Goal: Navigation & Orientation: Understand site structure

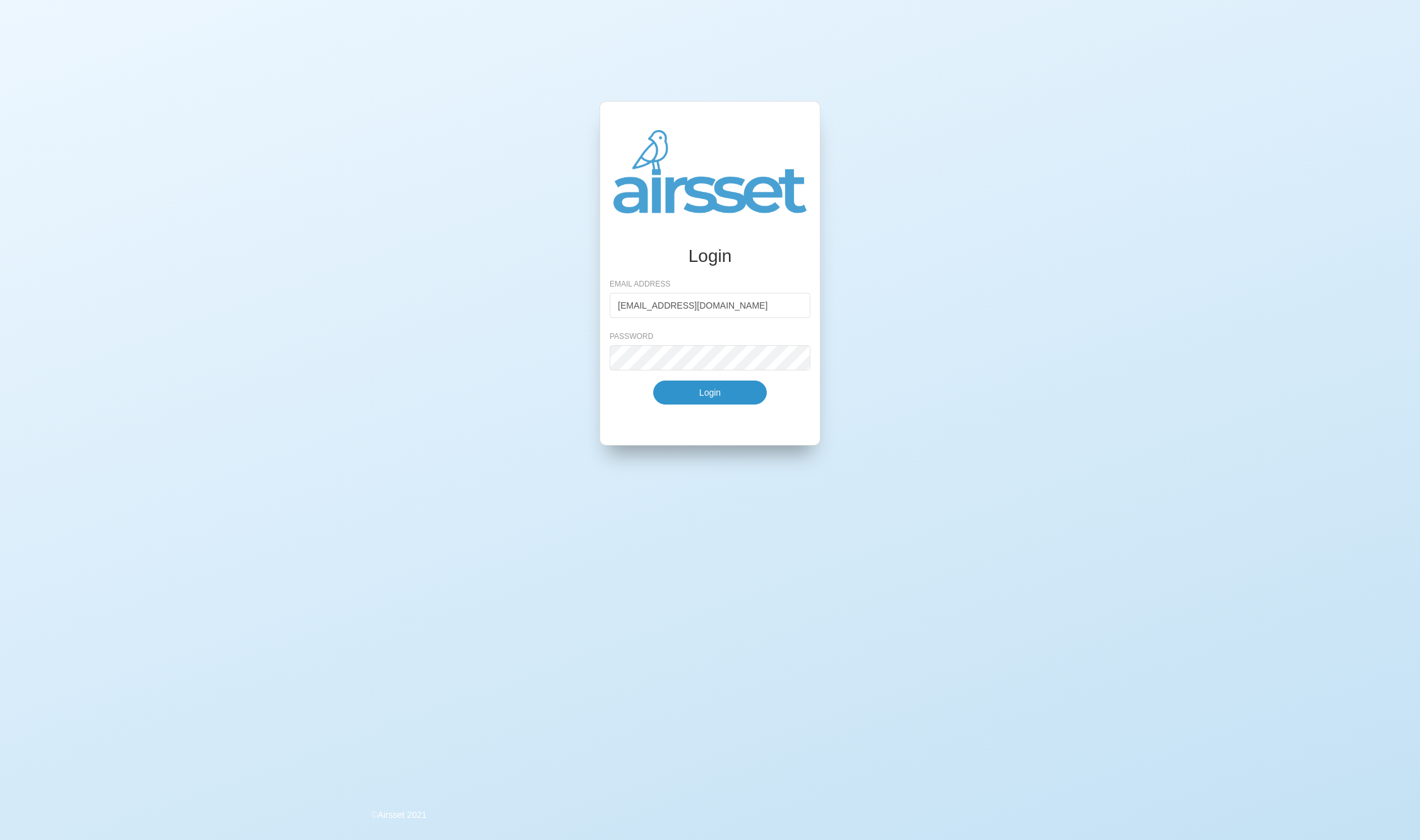
click at [720, 398] on button "Login" at bounding box center [710, 392] width 114 height 24
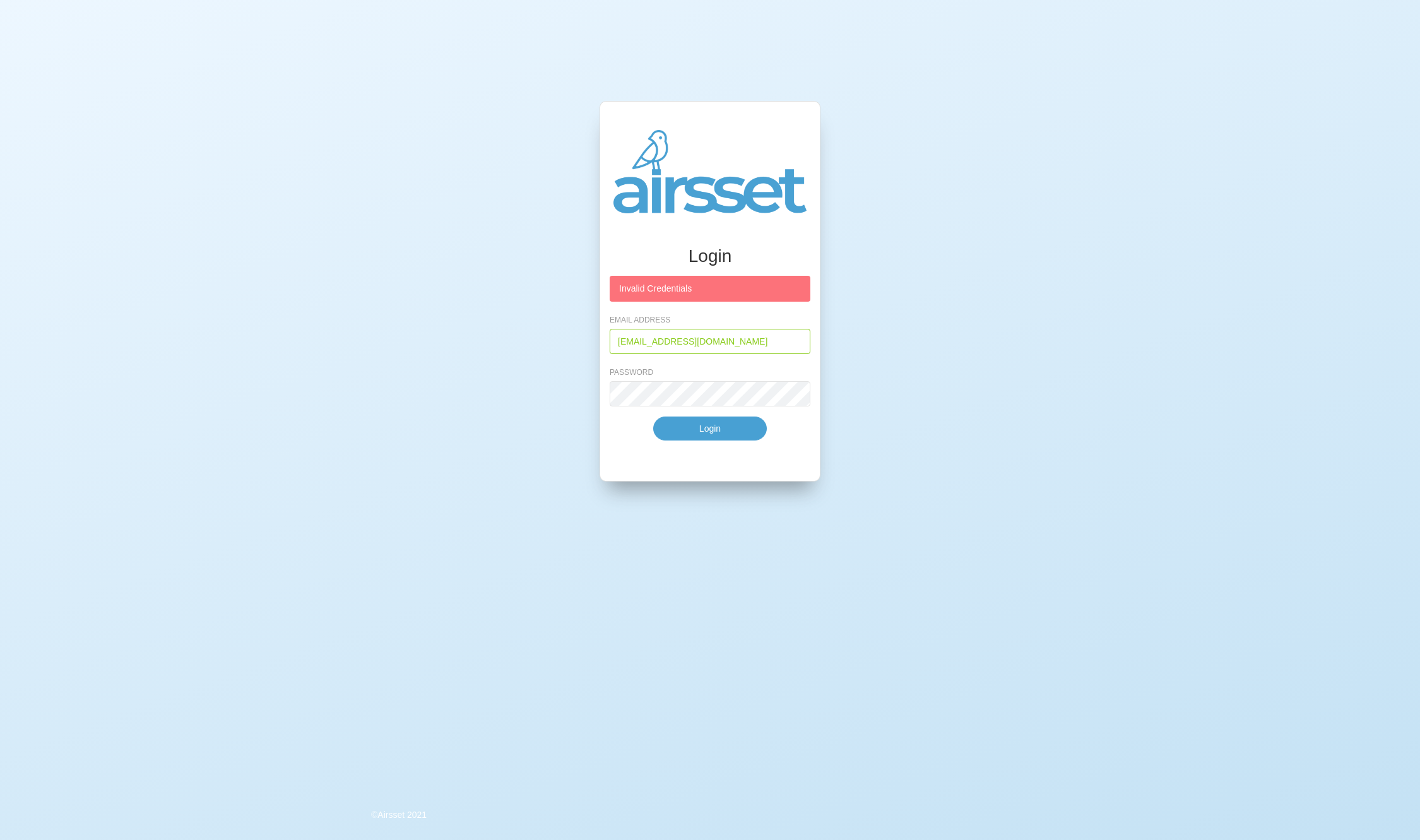
click at [718, 344] on input "[EMAIL_ADDRESS][DOMAIN_NAME]" at bounding box center [710, 341] width 200 height 25
type input "[EMAIL_ADDRESS][DOMAIN_NAME]"
click at [718, 425] on button "Login" at bounding box center [710, 428] width 114 height 24
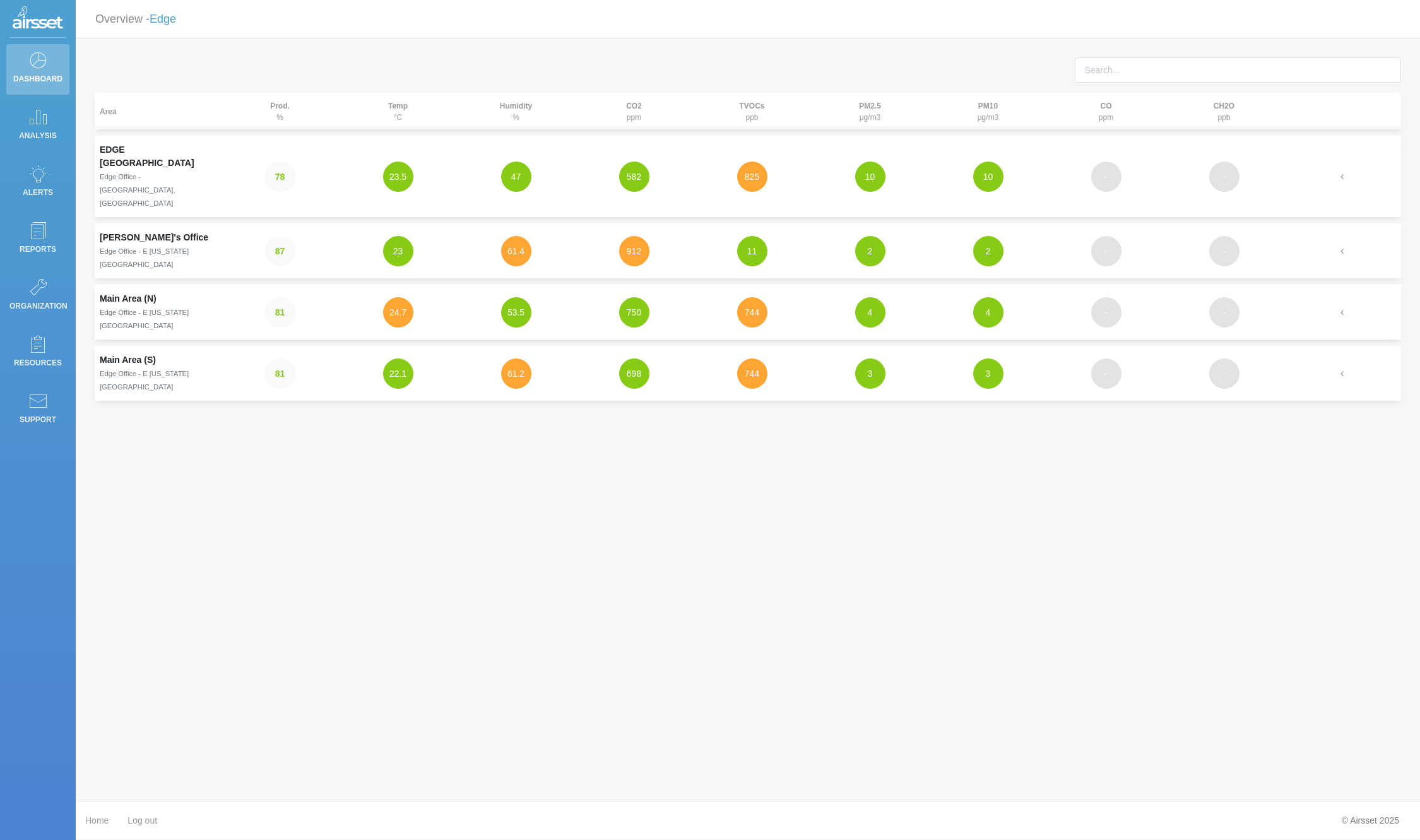
click at [153, 223] on td "[PERSON_NAME]'s Office Edge Office - [GEOGRAPHIC_DATA][US_STATE]" at bounding box center [157, 251] width 126 height 55
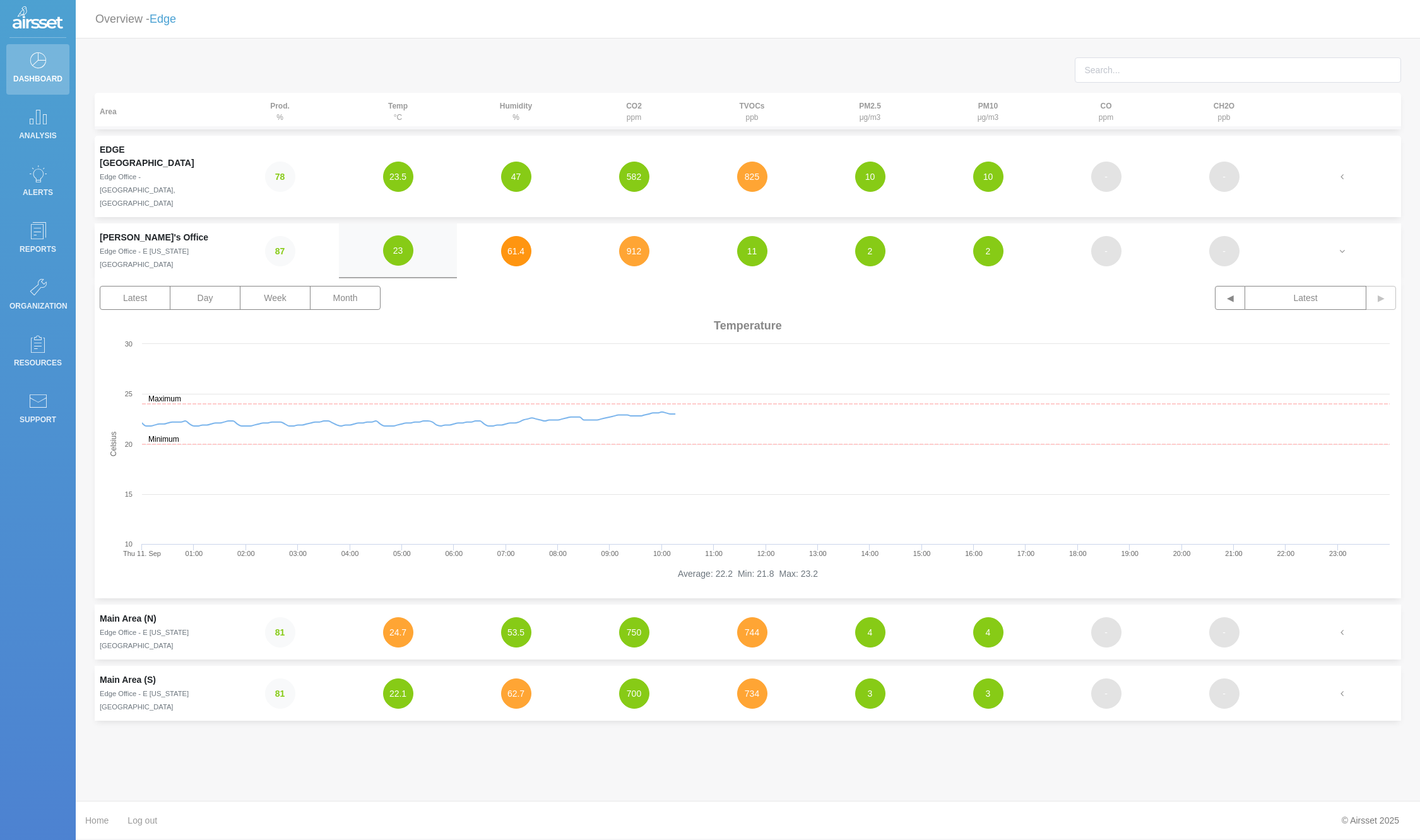
click at [521, 236] on button "61.4" at bounding box center [516, 251] width 30 height 30
click at [635, 236] on button "912" at bounding box center [634, 251] width 30 height 30
click at [162, 629] on small "Edge Office - E [US_STATE][GEOGRAPHIC_DATA]" at bounding box center [143, 639] width 89 height 21
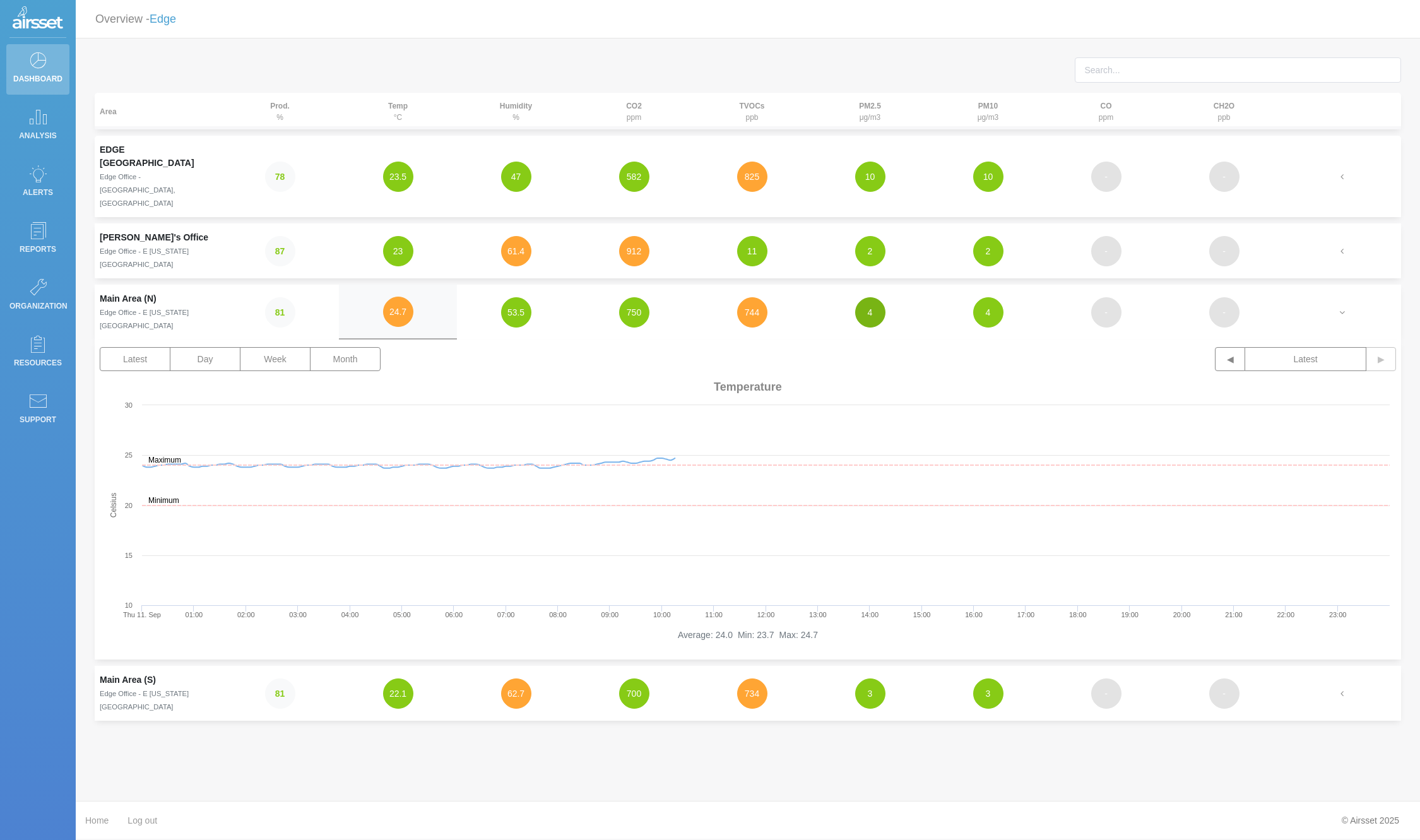
click at [859, 297] on button "4" at bounding box center [869, 312] width 30 height 30
click at [46, 179] on icon at bounding box center [38, 173] width 19 height 17
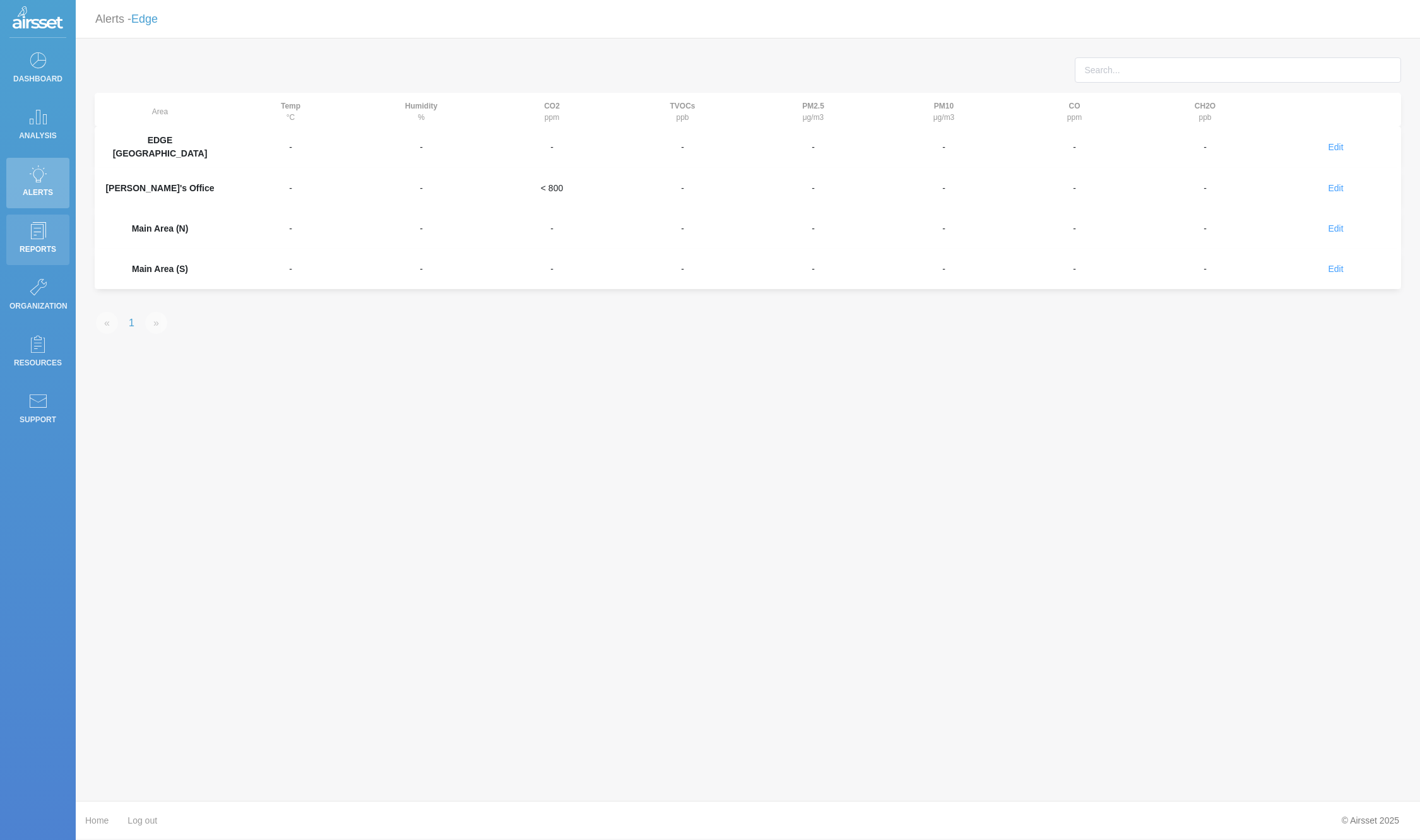
click at [48, 229] on link "Reports" at bounding box center [38, 239] width 63 height 51
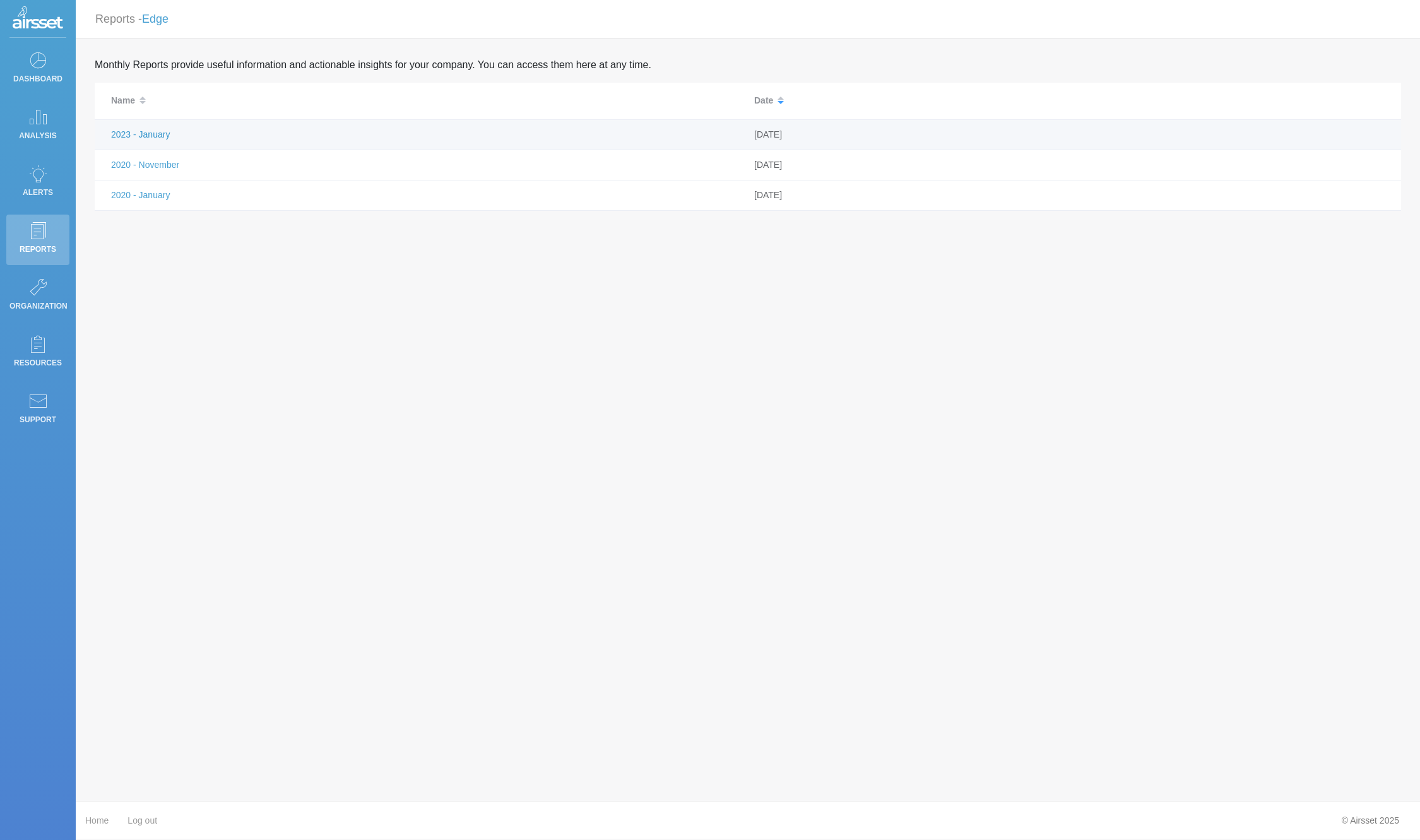
click at [160, 136] on link "2023 - January" at bounding box center [141, 134] width 59 height 10
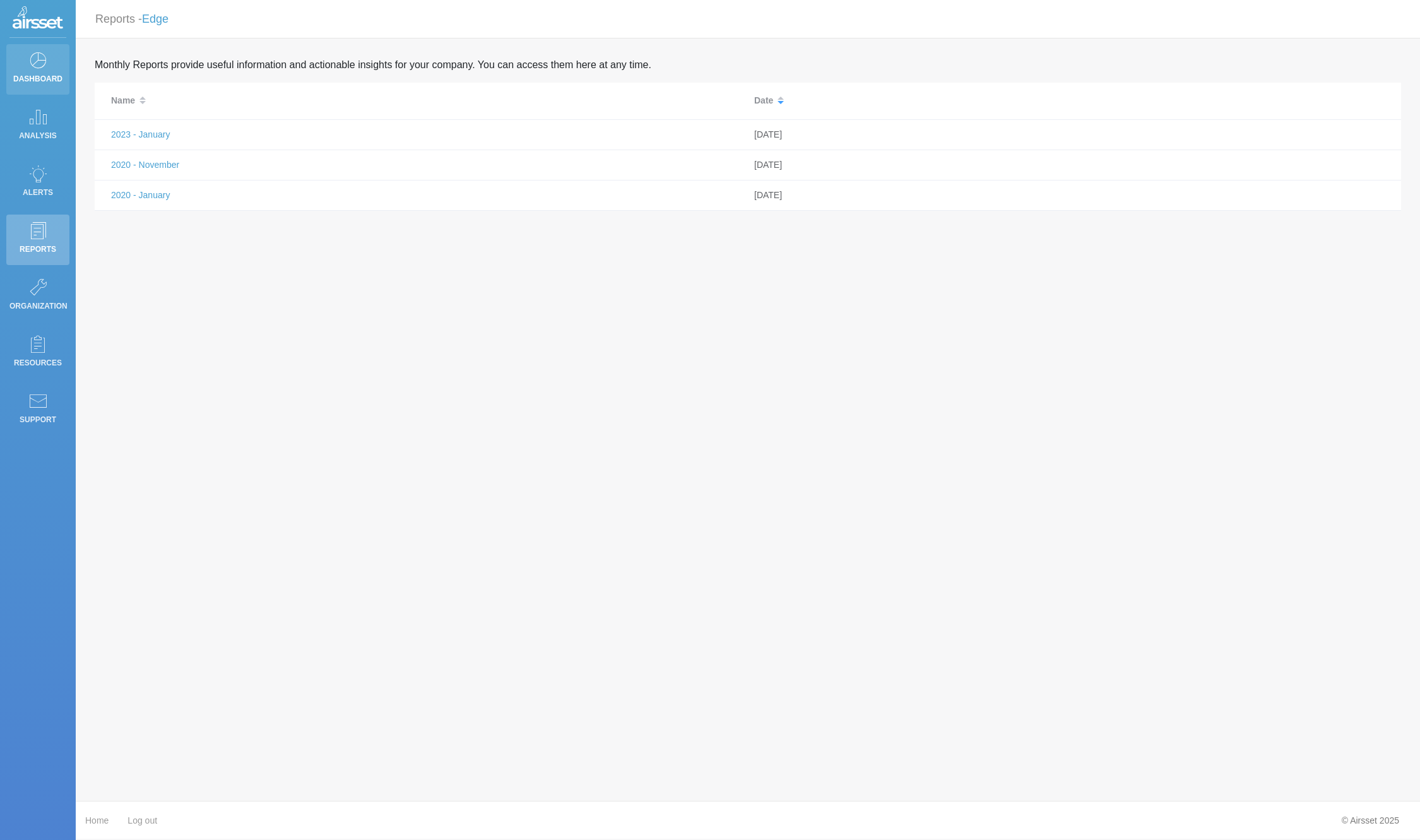
click at [43, 57] on icon at bounding box center [38, 60] width 19 height 17
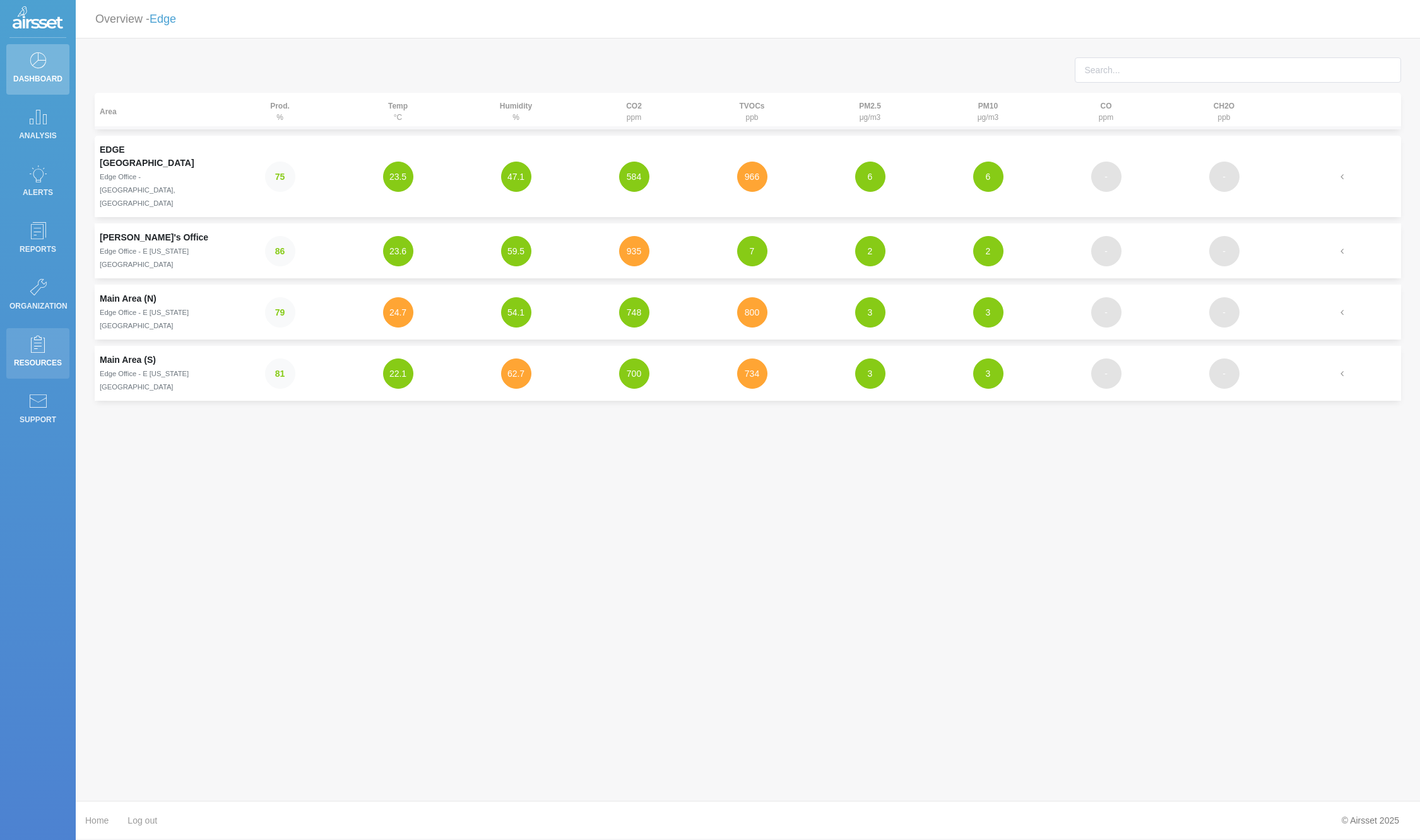
click at [37, 346] on icon at bounding box center [38, 344] width 19 height 17
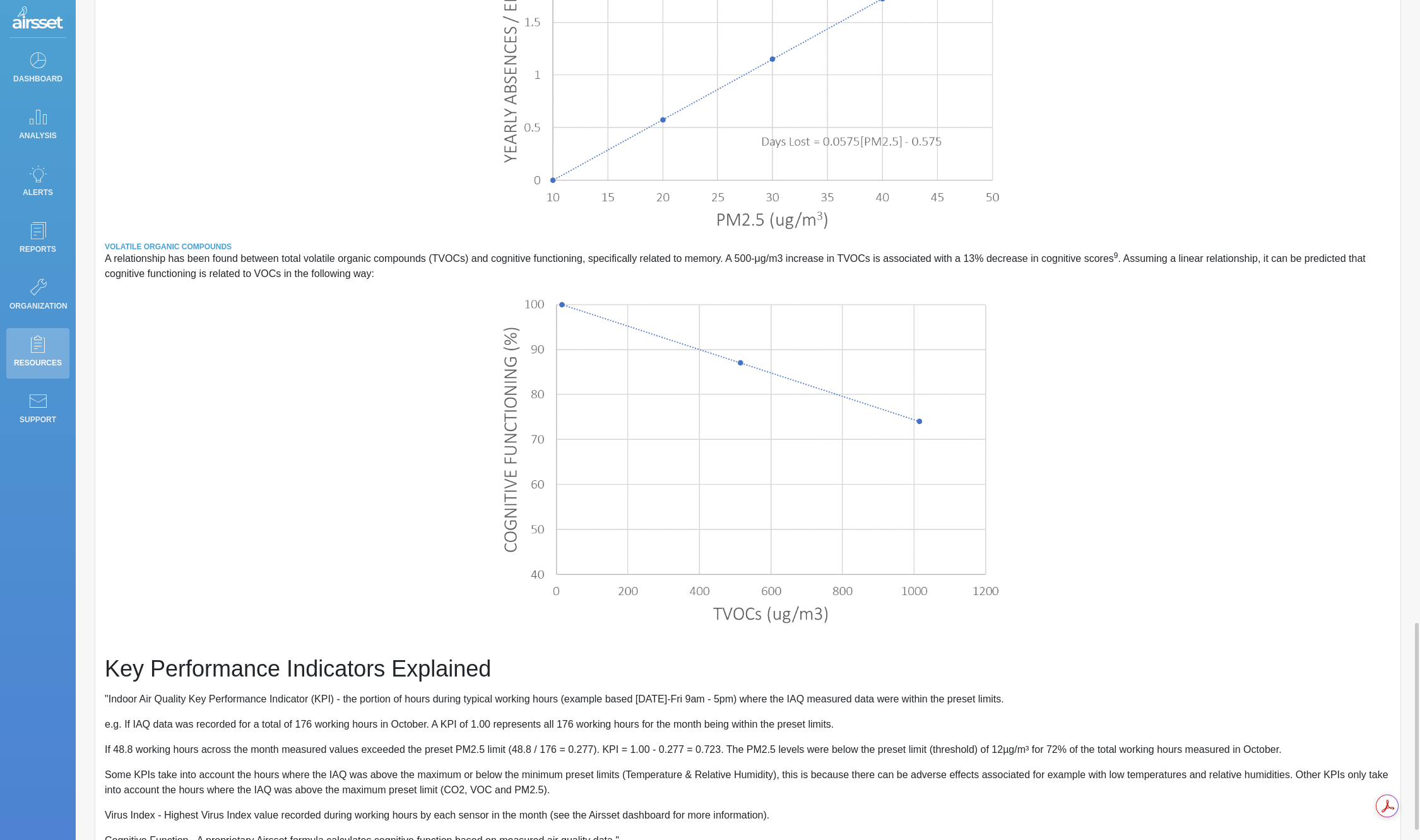
scroll to position [2461, 0]
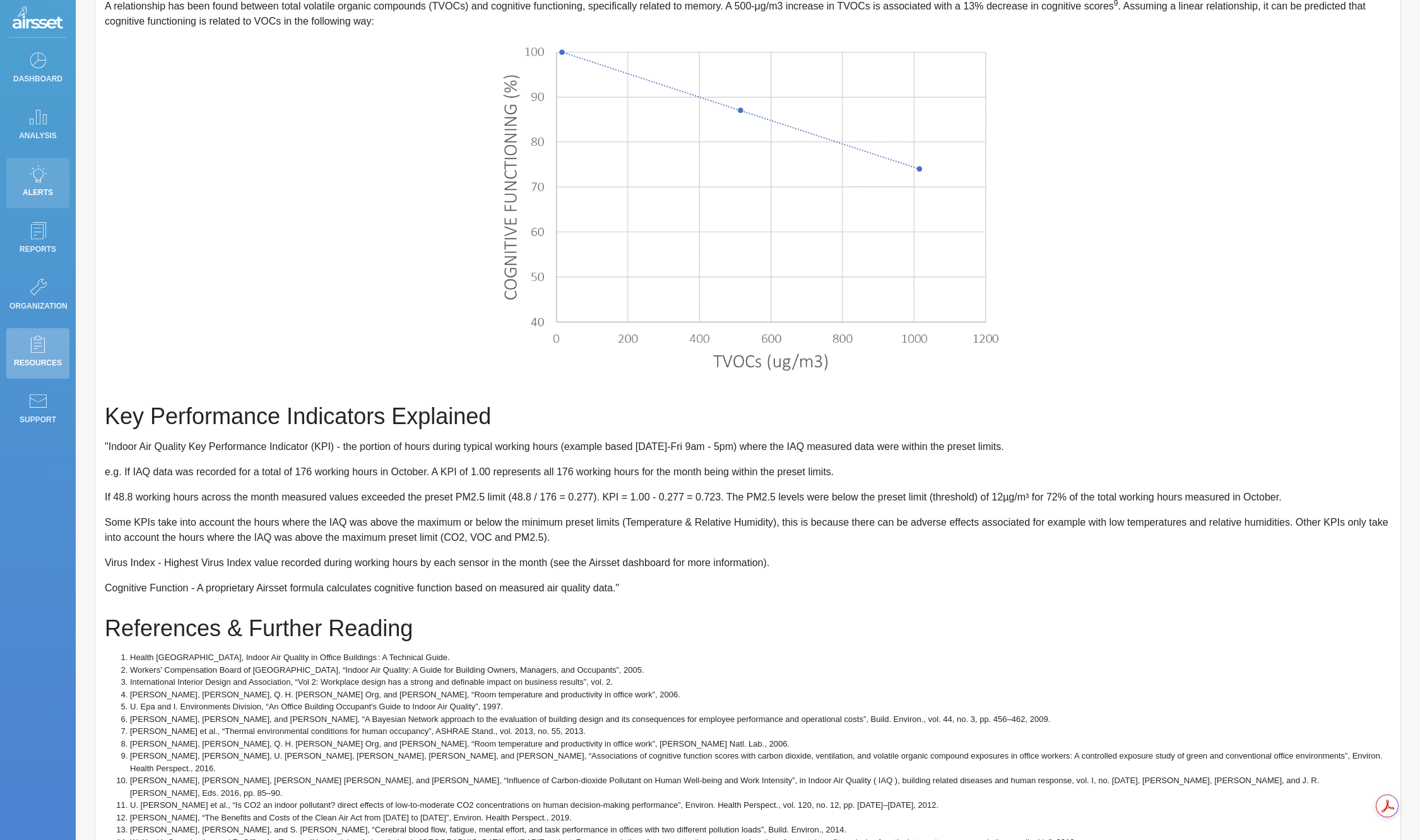
click at [45, 187] on p "Alerts" at bounding box center [38, 192] width 57 height 19
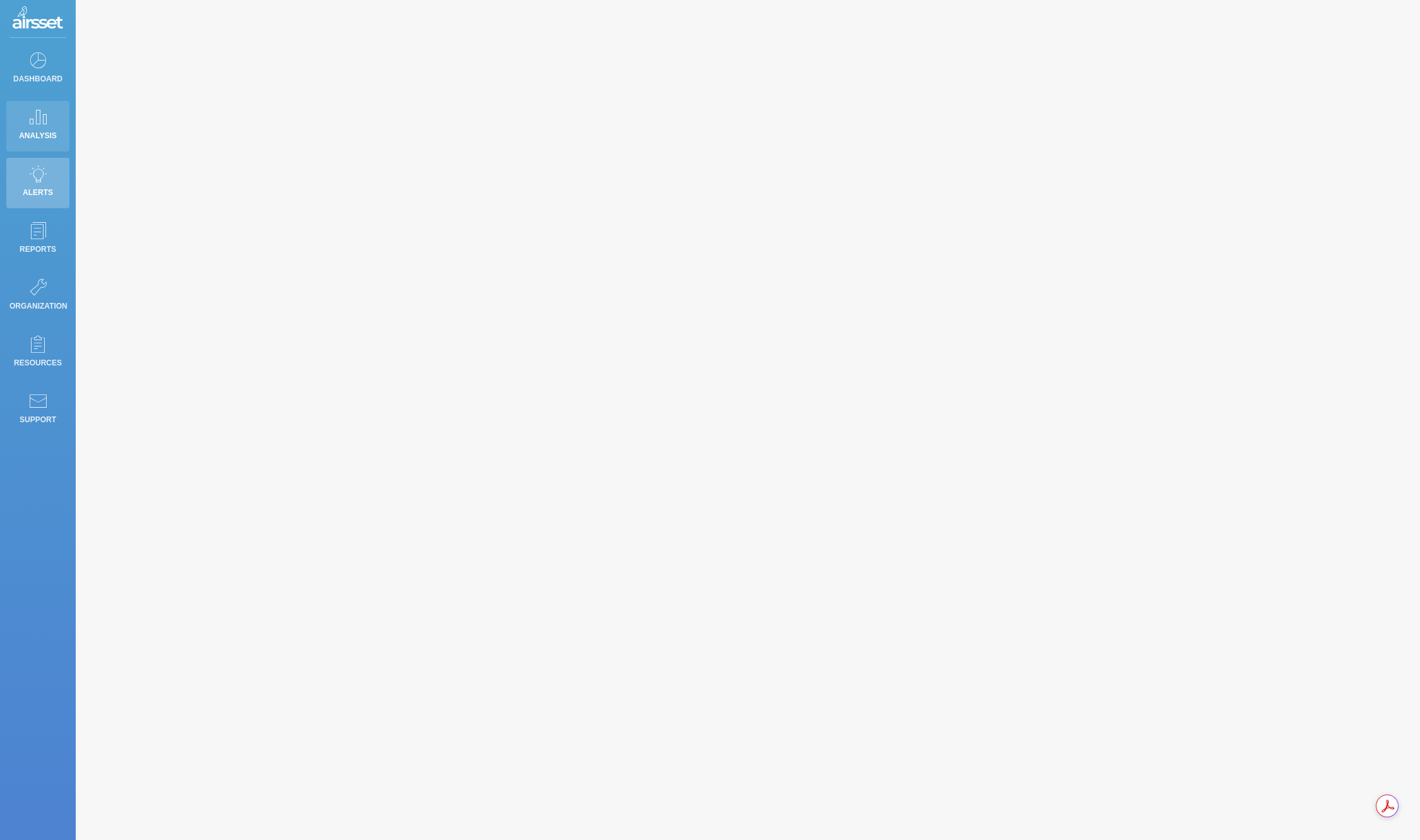
click at [40, 130] on p "Analysis" at bounding box center [38, 135] width 57 height 19
type input "Temperature"
click at [41, 60] on icon at bounding box center [38, 60] width 19 height 17
